Goal: Task Accomplishment & Management: Manage account settings

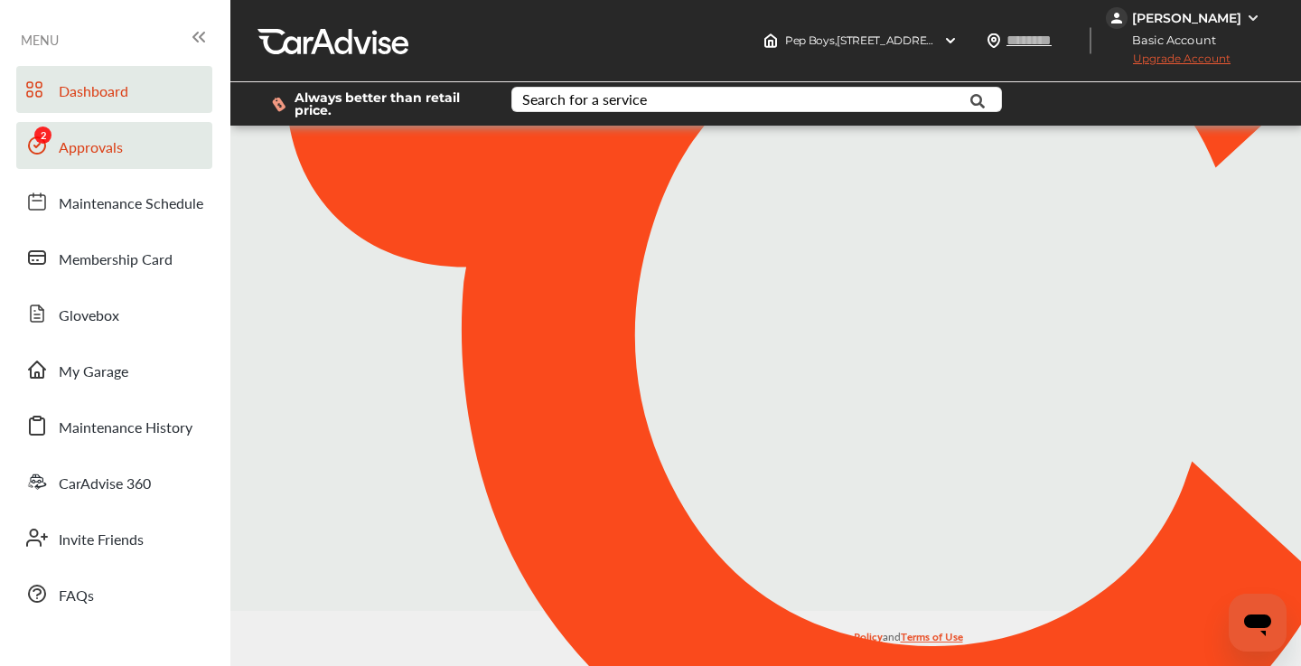
click at [130, 148] on link "Approvals" at bounding box center [114, 145] width 196 height 47
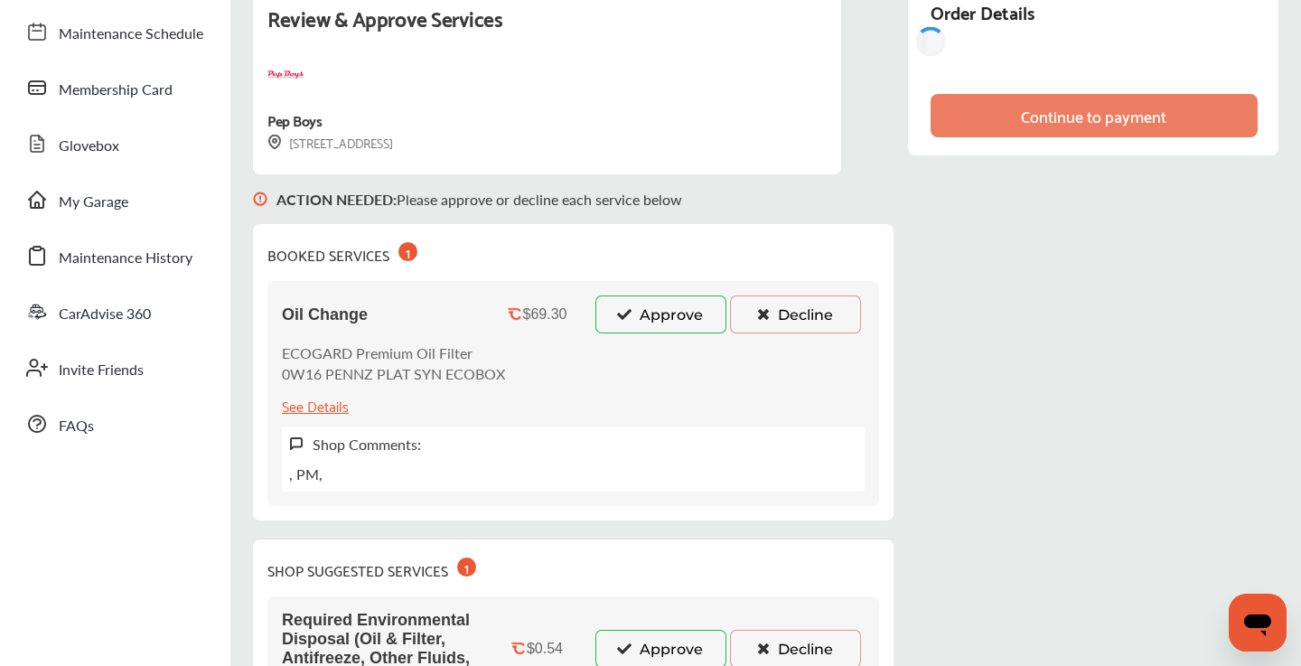
scroll to position [182, 0]
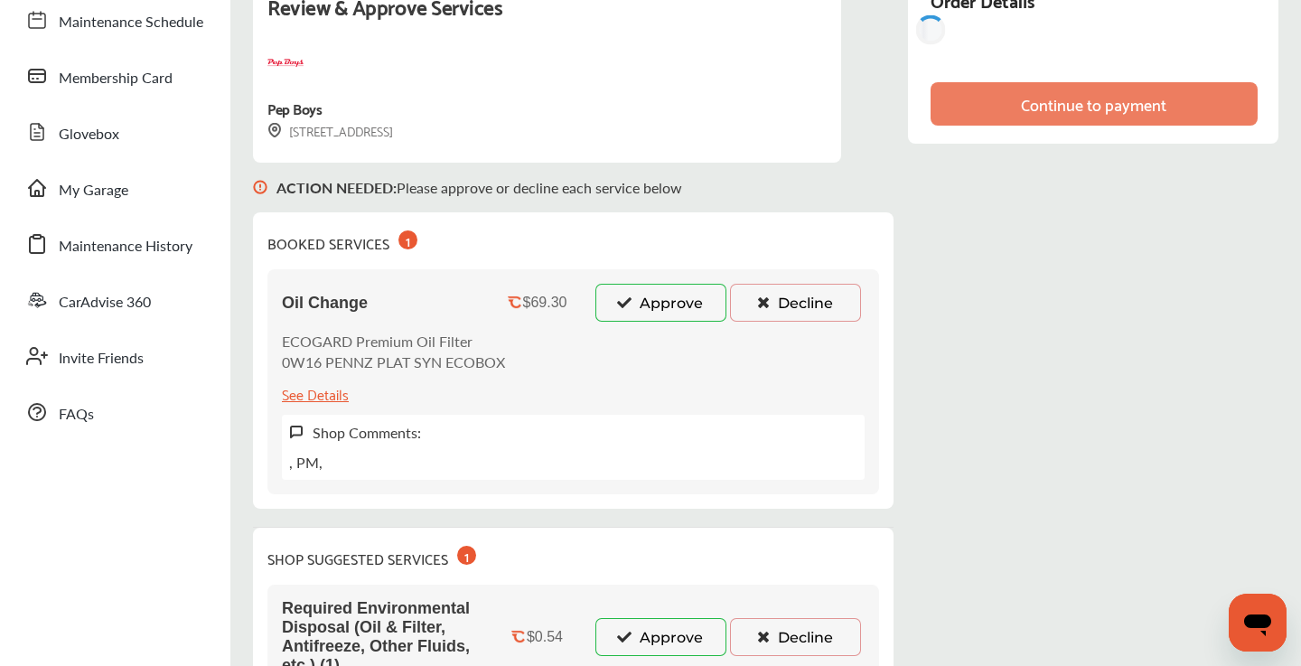
click at [644, 317] on button "Approve" at bounding box center [660, 303] width 131 height 38
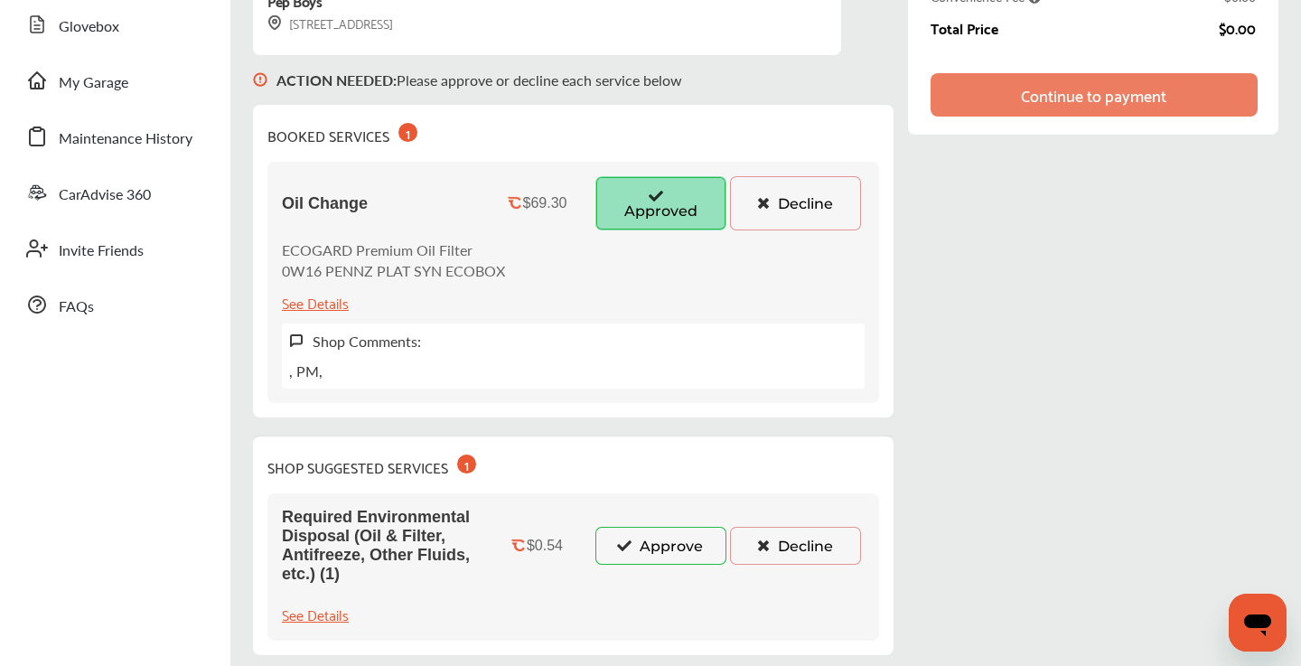
scroll to position [333, 0]
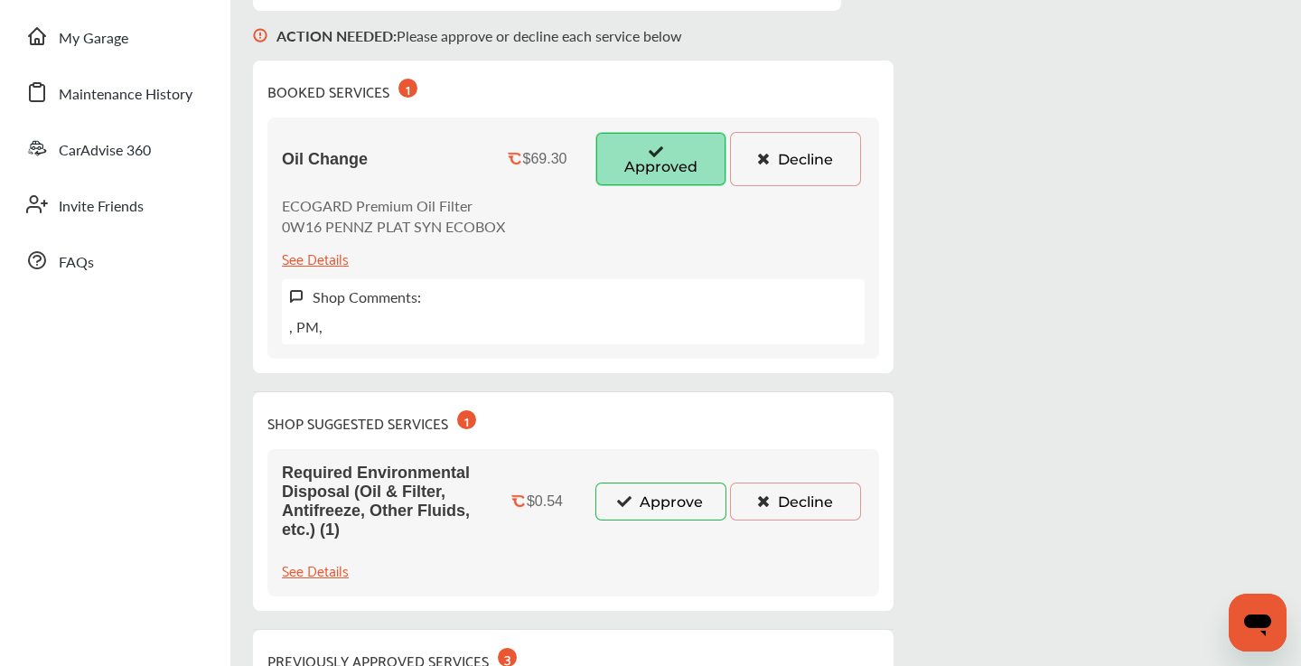
click at [638, 496] on button "Approve" at bounding box center [660, 501] width 131 height 38
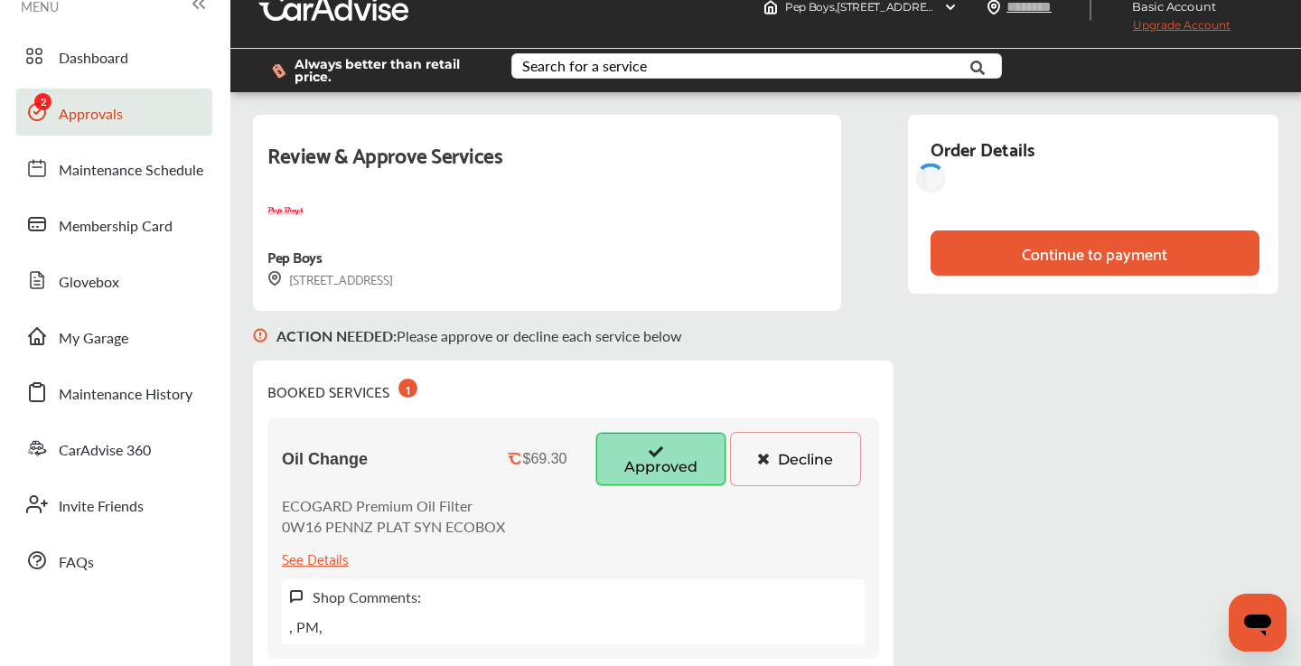
scroll to position [0, 0]
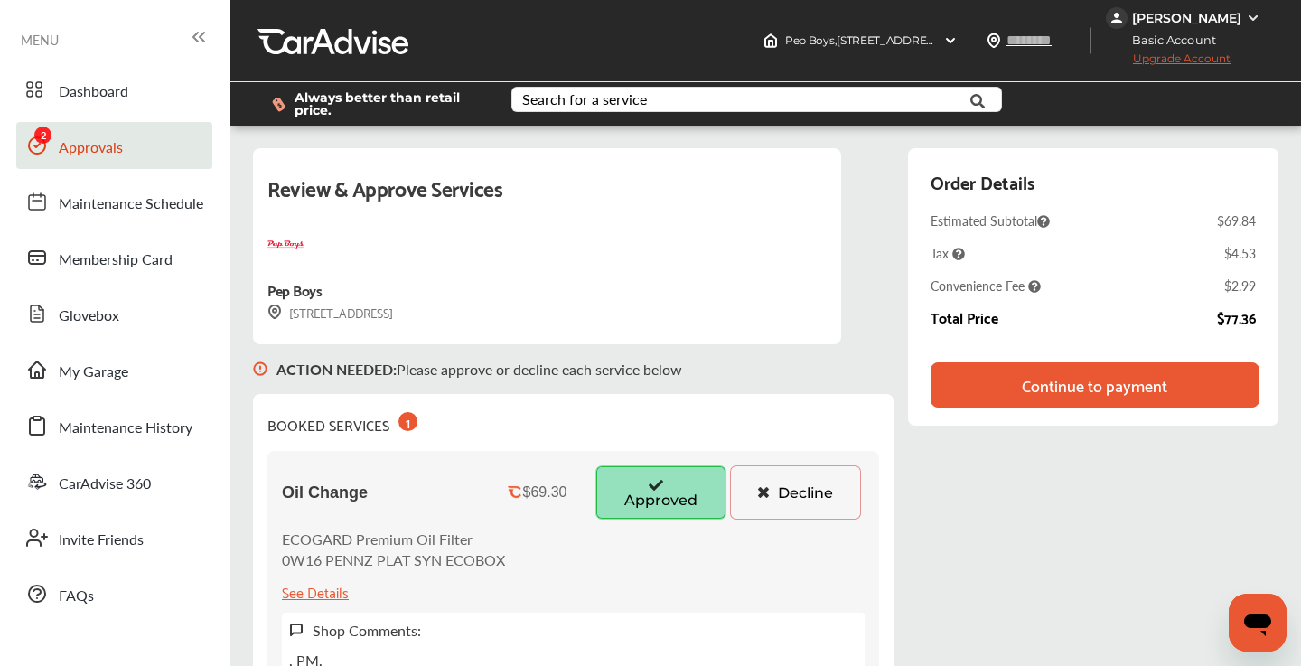
click at [1022, 383] on div "Continue to payment" at bounding box center [1094, 385] width 153 height 18
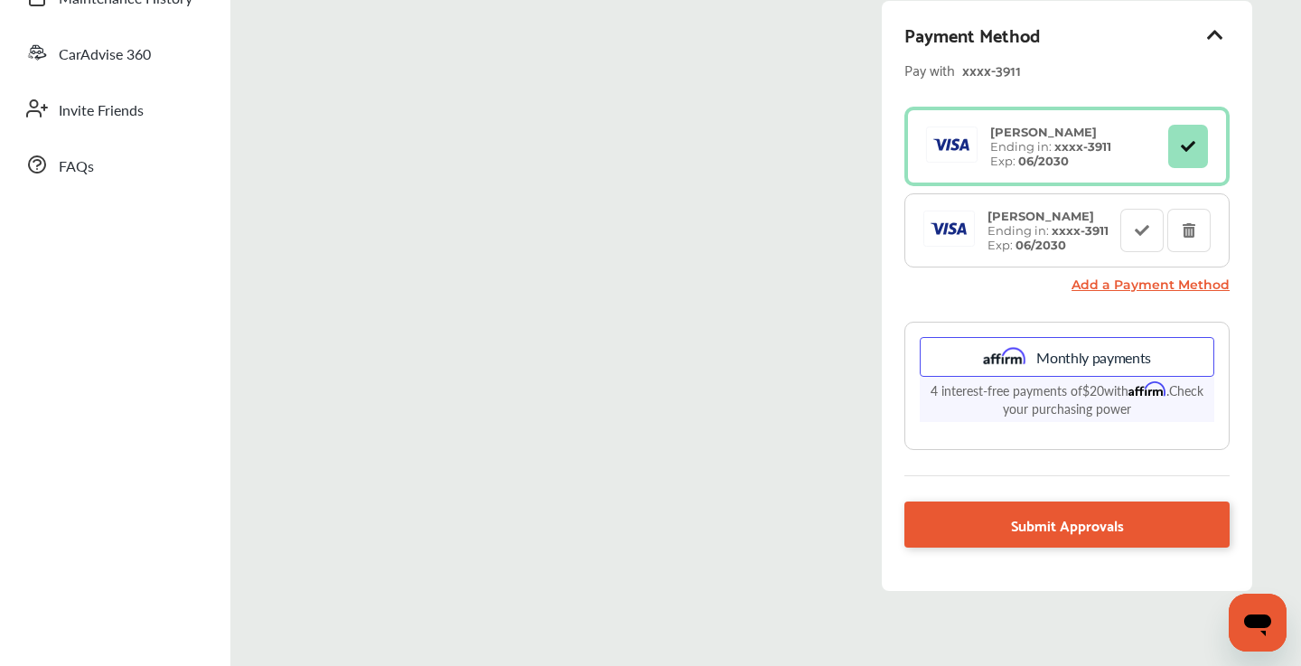
scroll to position [497, 0]
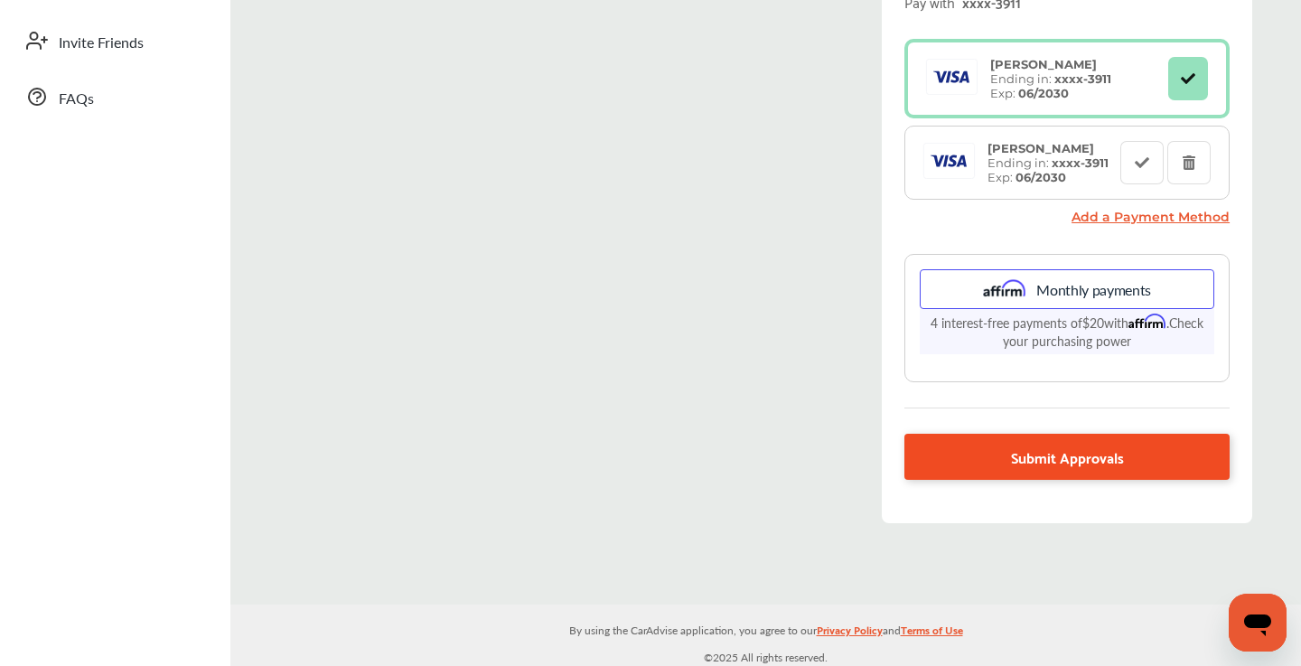
click at [1089, 467] on link "Submit Approvals" at bounding box center [1066, 457] width 325 height 46
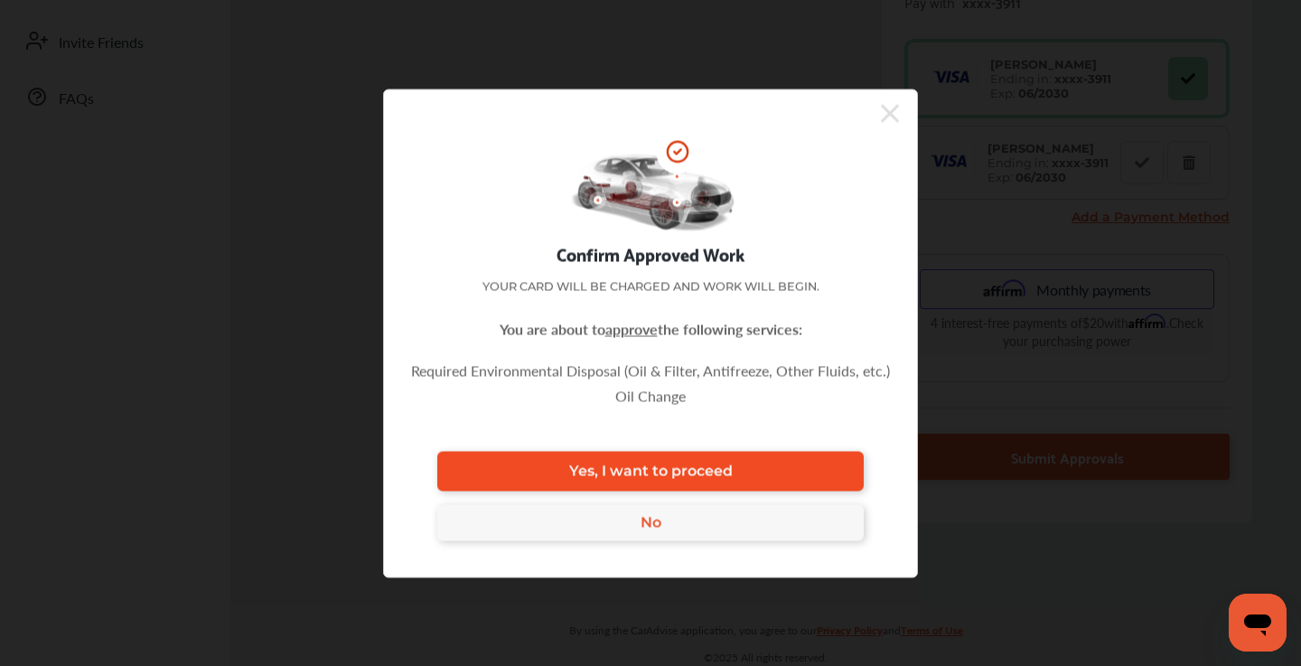
click at [782, 471] on link "Yes, I want to proceed" at bounding box center [650, 471] width 426 height 40
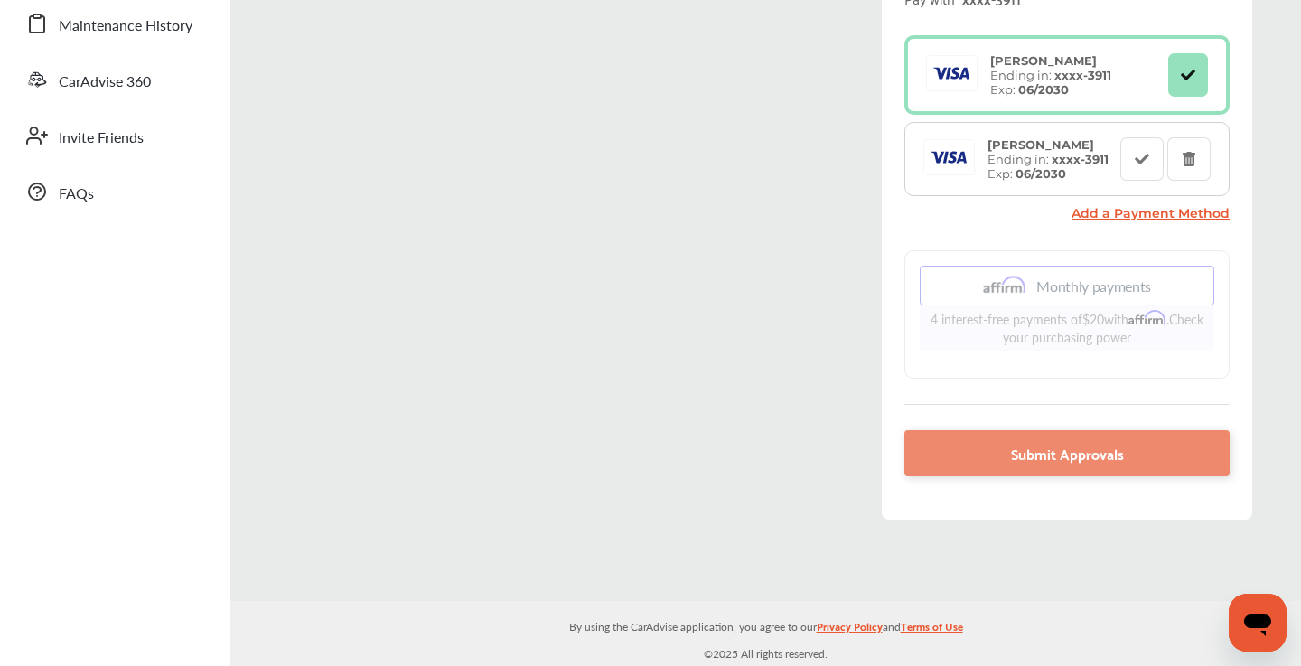
scroll to position [400, 0]
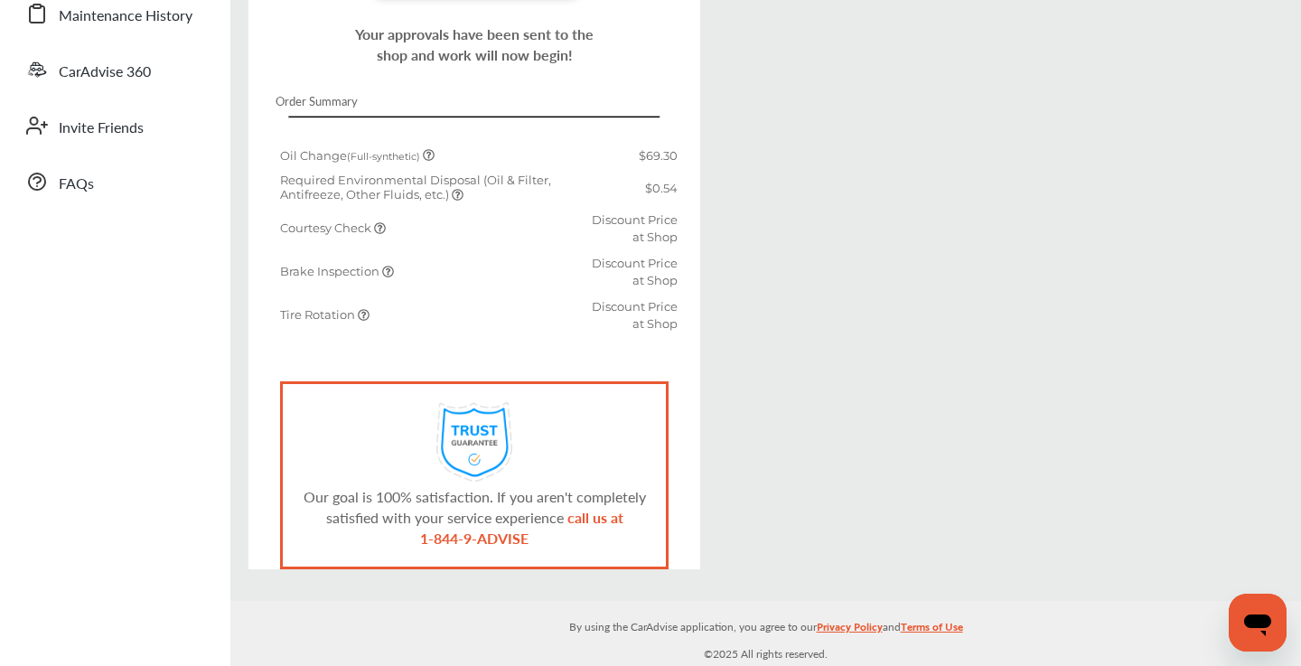
scroll to position [408, 0]
